Goal: Find specific page/section: Find specific page/section

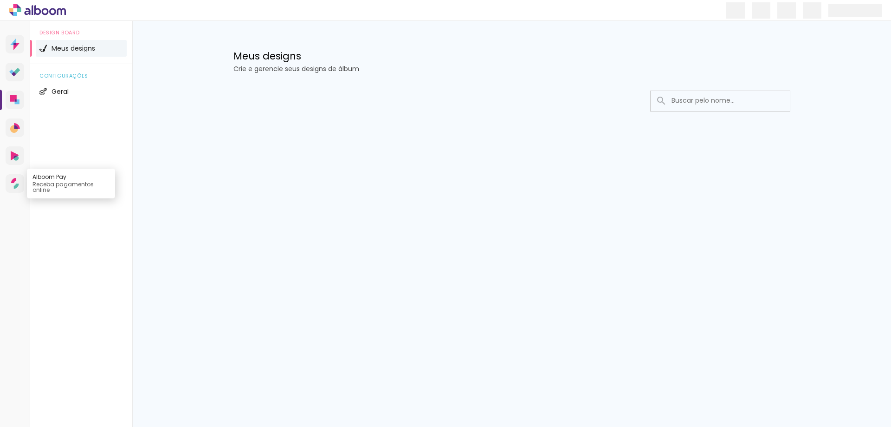
click at [19, 182] on link "Alboom Pay Receba pagamentos online" at bounding box center [15, 183] width 19 height 19
